Goal: Use online tool/utility: Utilize a website feature to perform a specific function

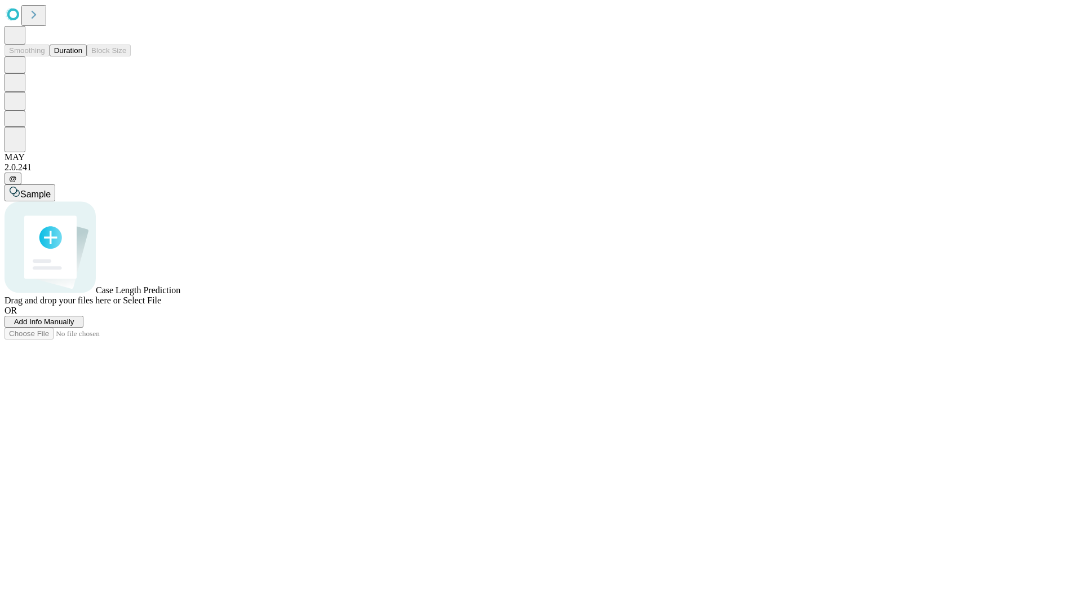
click at [82, 56] on button "Duration" at bounding box center [68, 51] width 37 height 12
click at [161, 305] on span "Select File" at bounding box center [142, 300] width 38 height 10
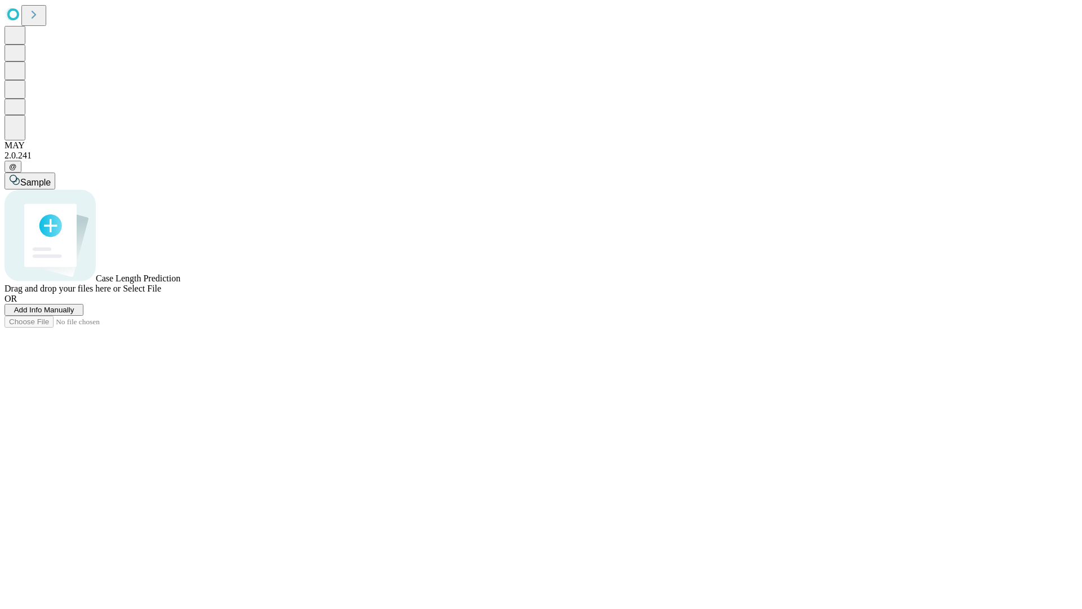
click at [161, 293] on span "Select File" at bounding box center [142, 289] width 38 height 10
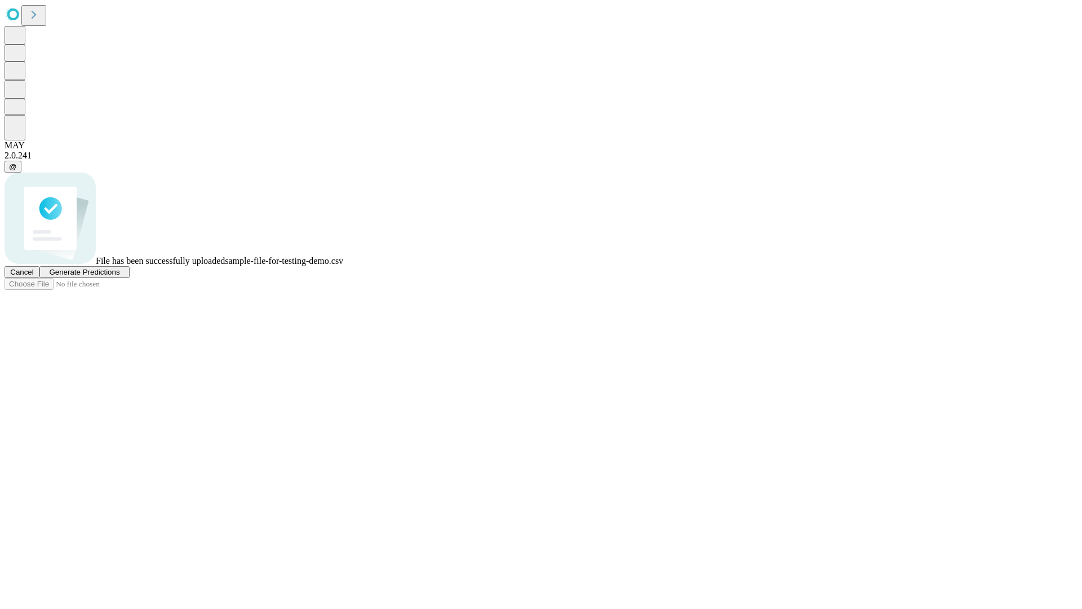
click at [120, 276] on span "Generate Predictions" at bounding box center [84, 272] width 70 height 8
